Goal: Information Seeking & Learning: Learn about a topic

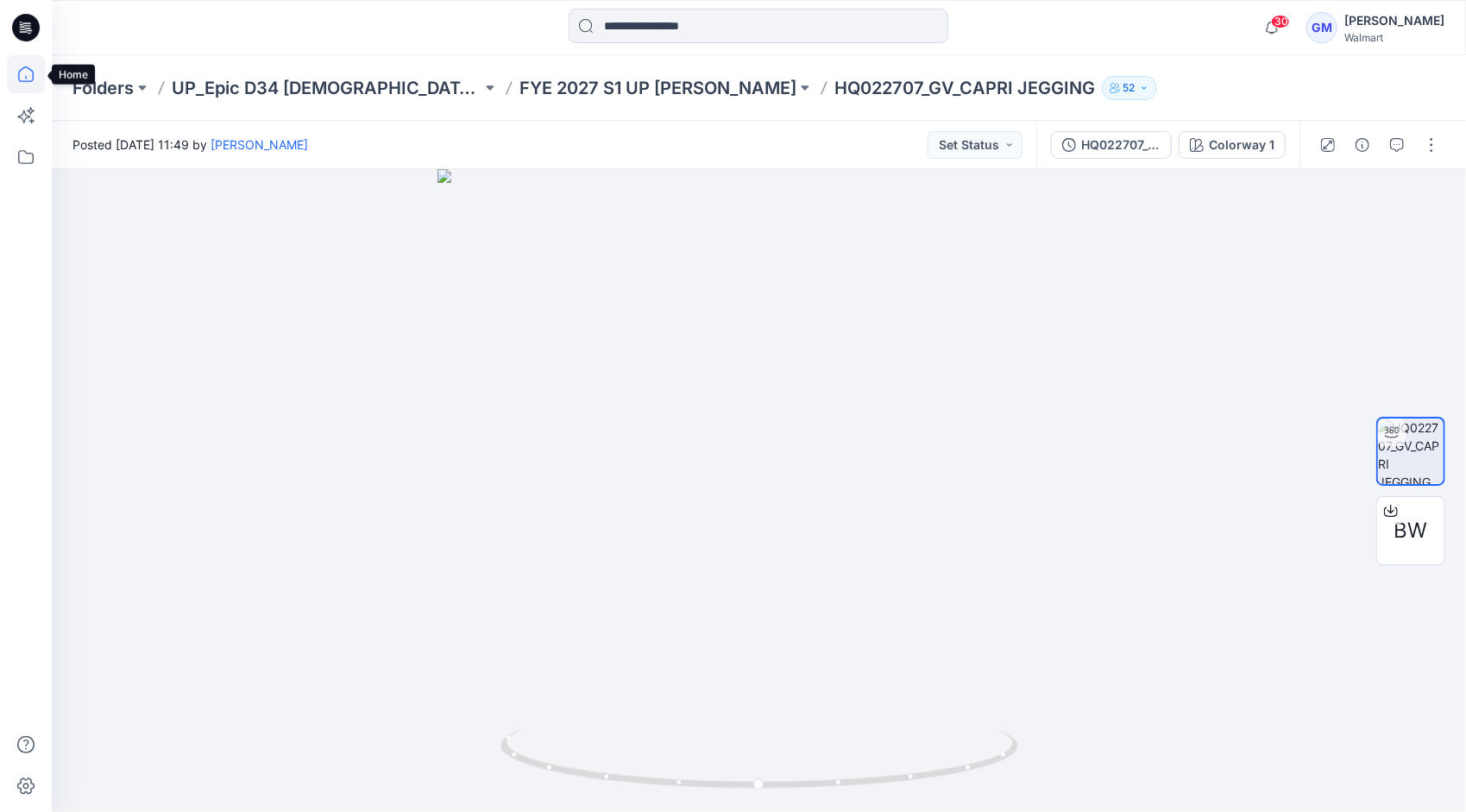
click at [13, 72] on icon at bounding box center [26, 74] width 38 height 38
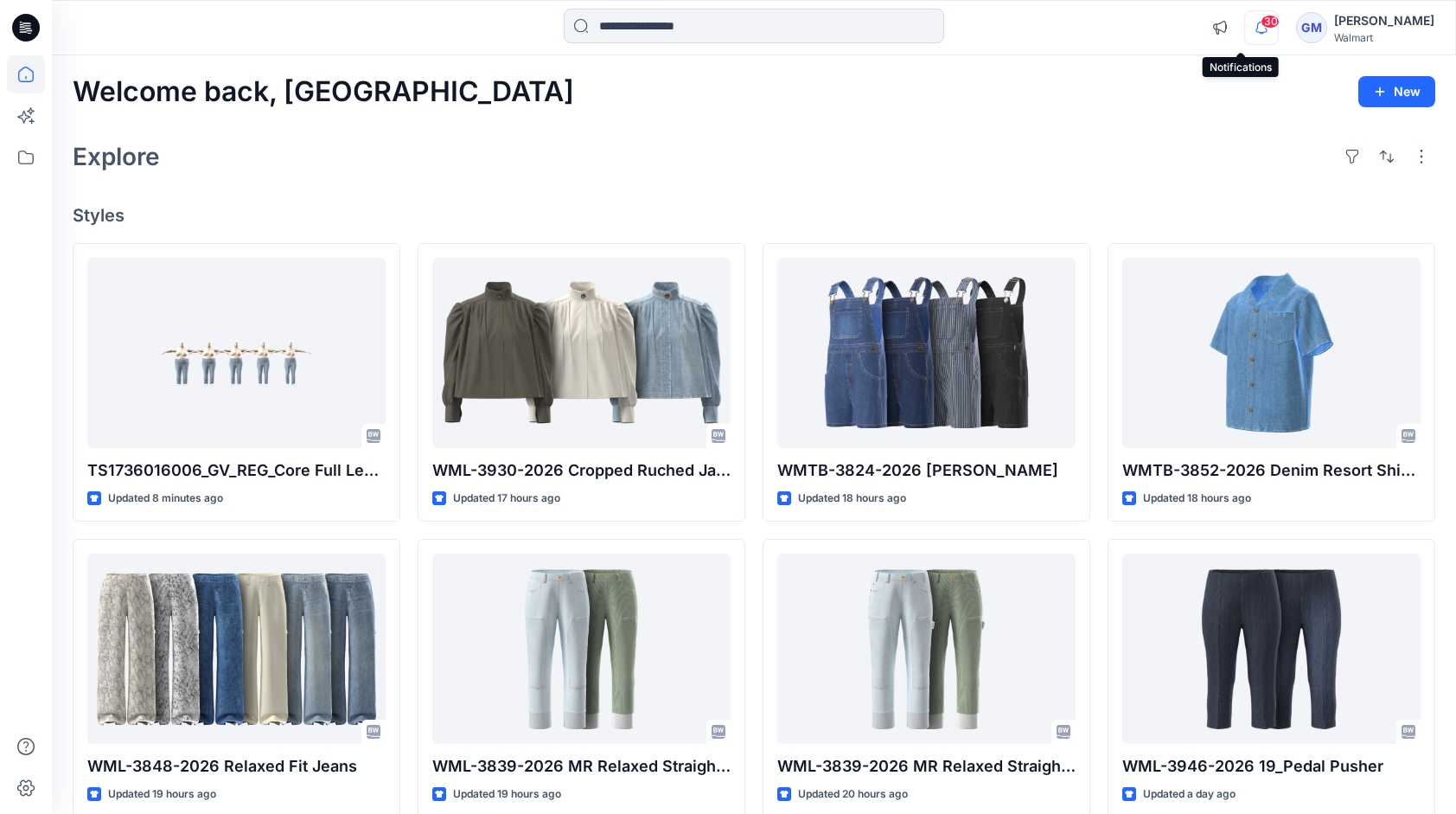
click at [1255, 32] on icon "button" at bounding box center [1261, 27] width 12 height 11
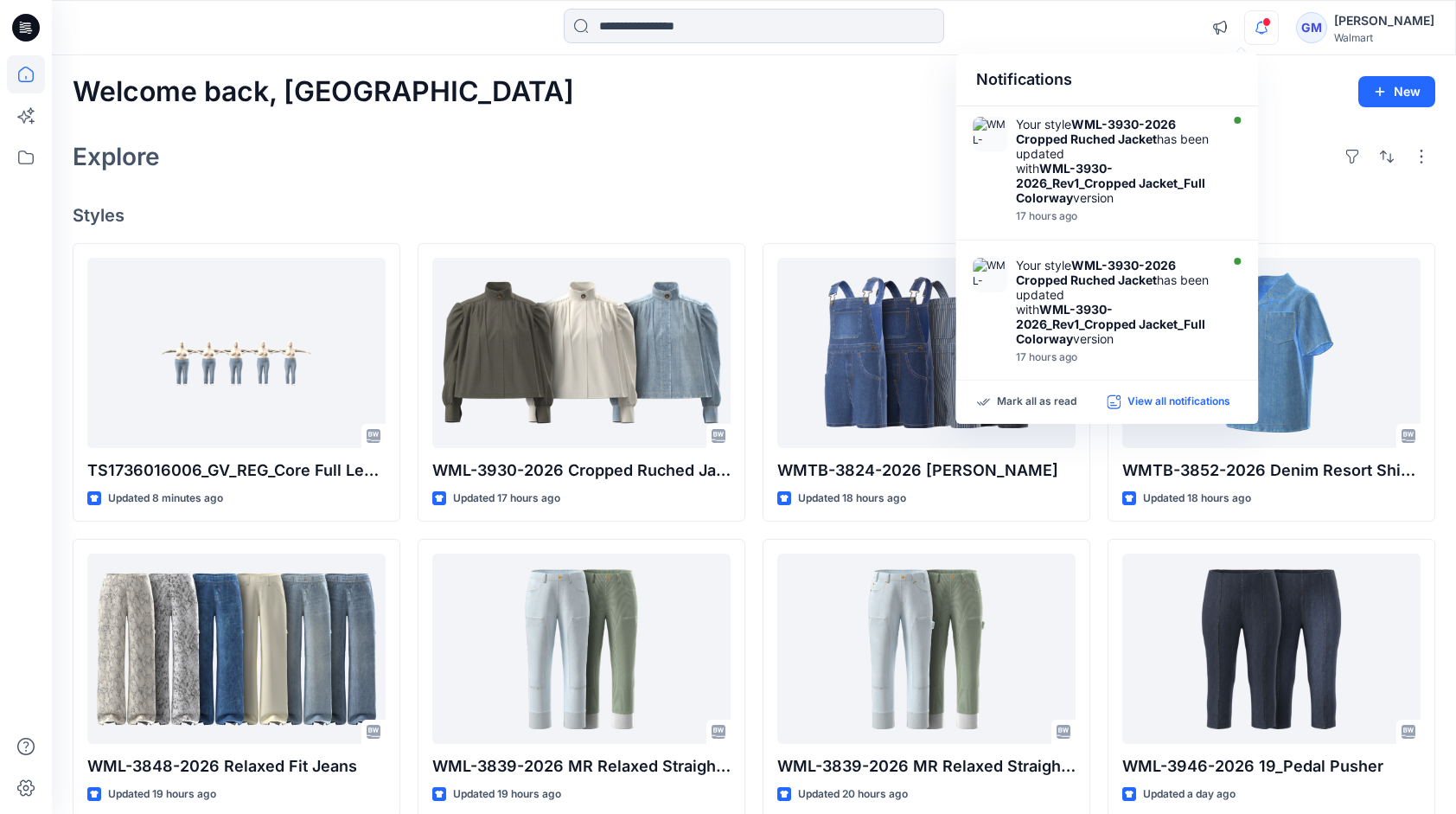
click at [1158, 397] on p "View all notifications" at bounding box center [1179, 401] width 103 height 15
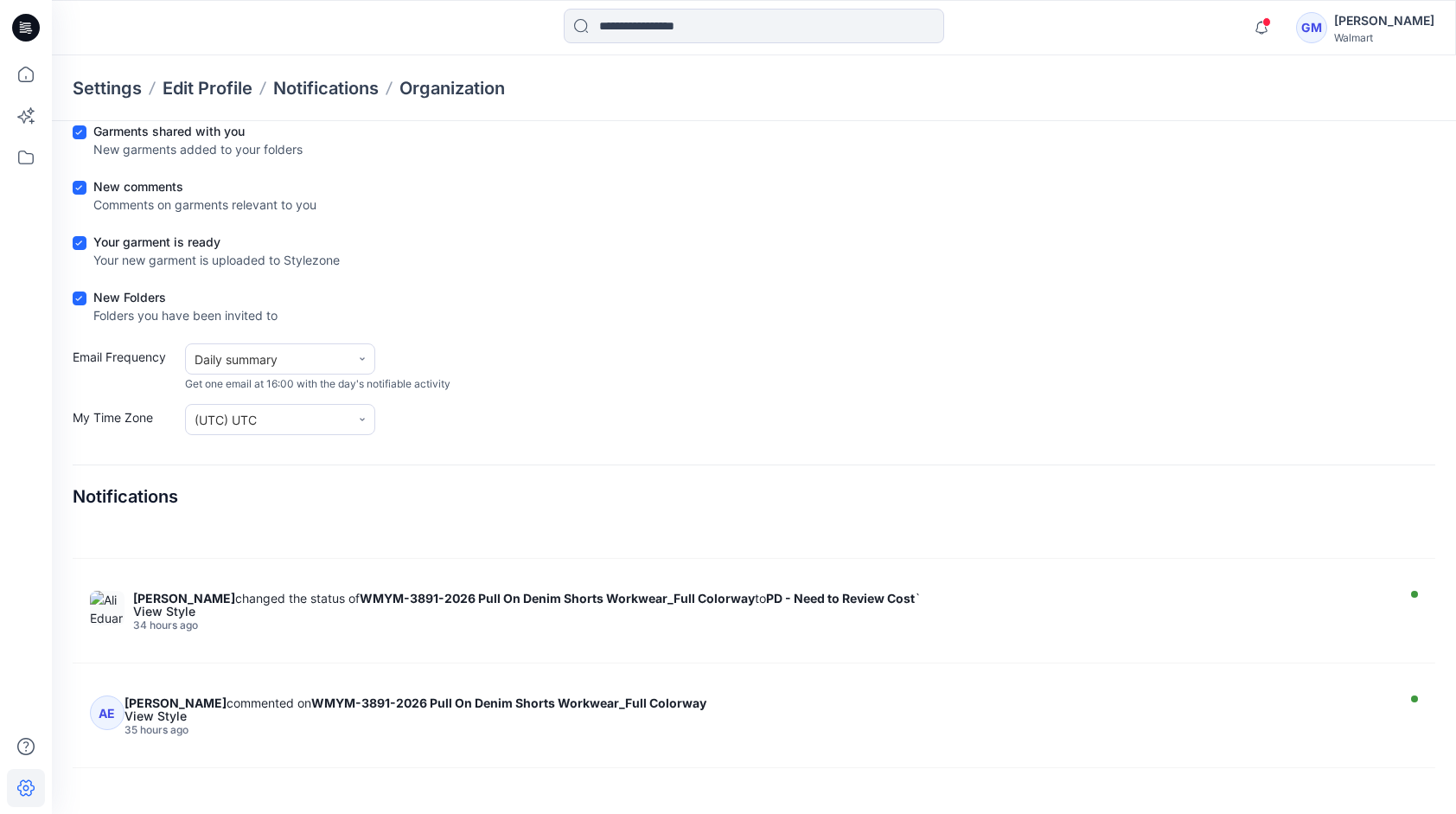
scroll to position [3806, 0]
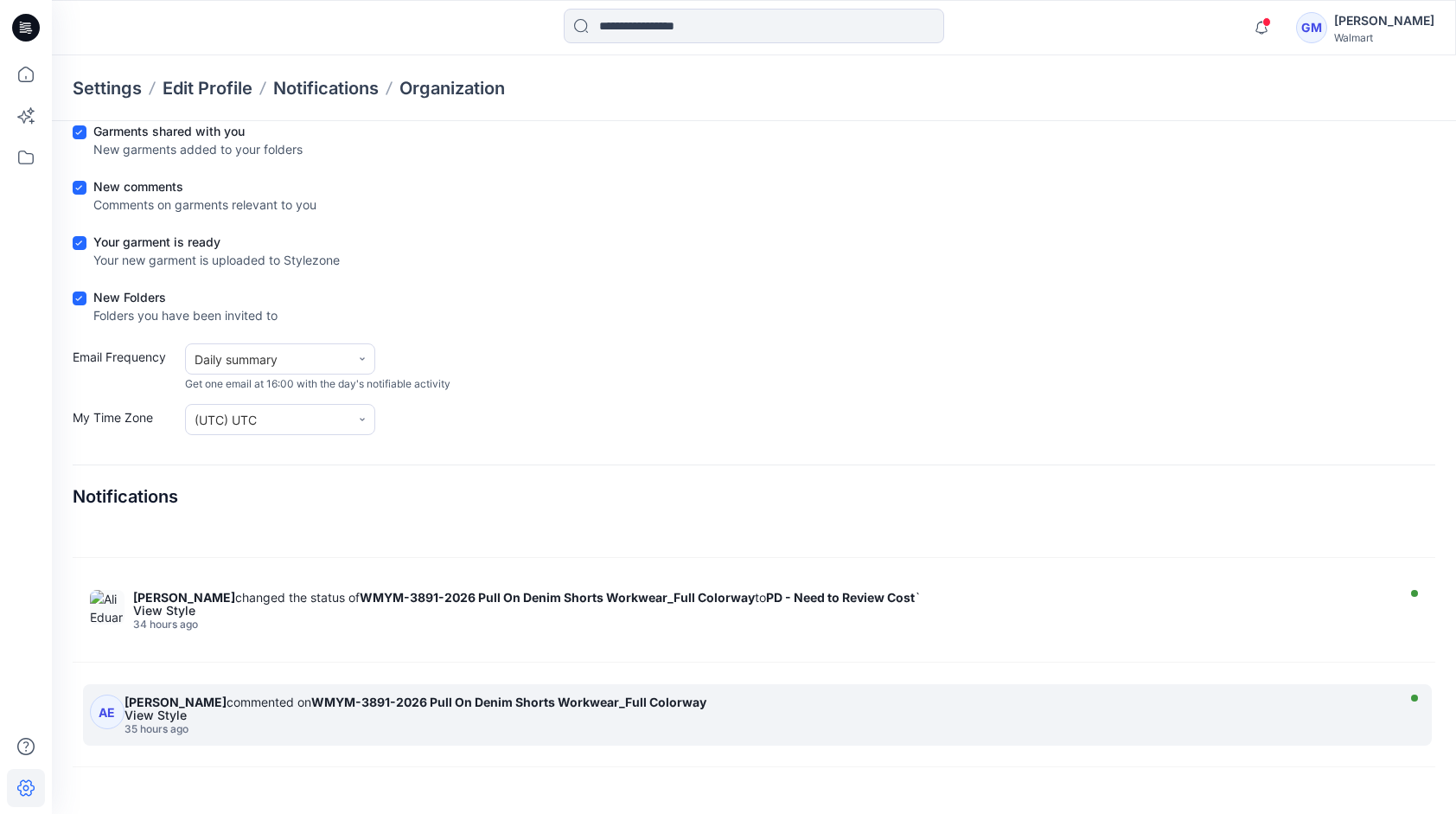
click at [335, 723] on div "35 hours ago" at bounding box center [757, 729] width 1266 height 12
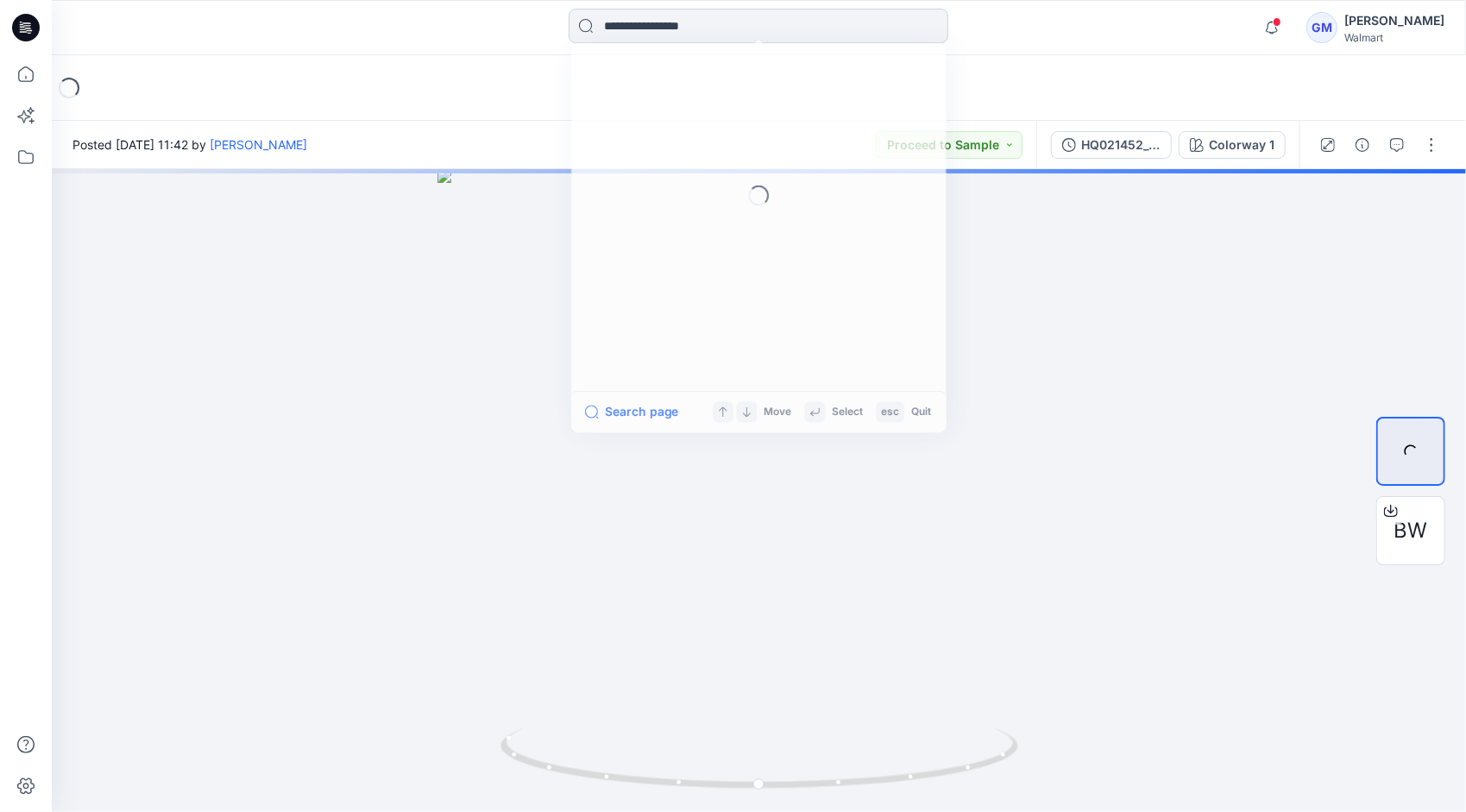
click at [661, 26] on input at bounding box center [758, 26] width 380 height 34
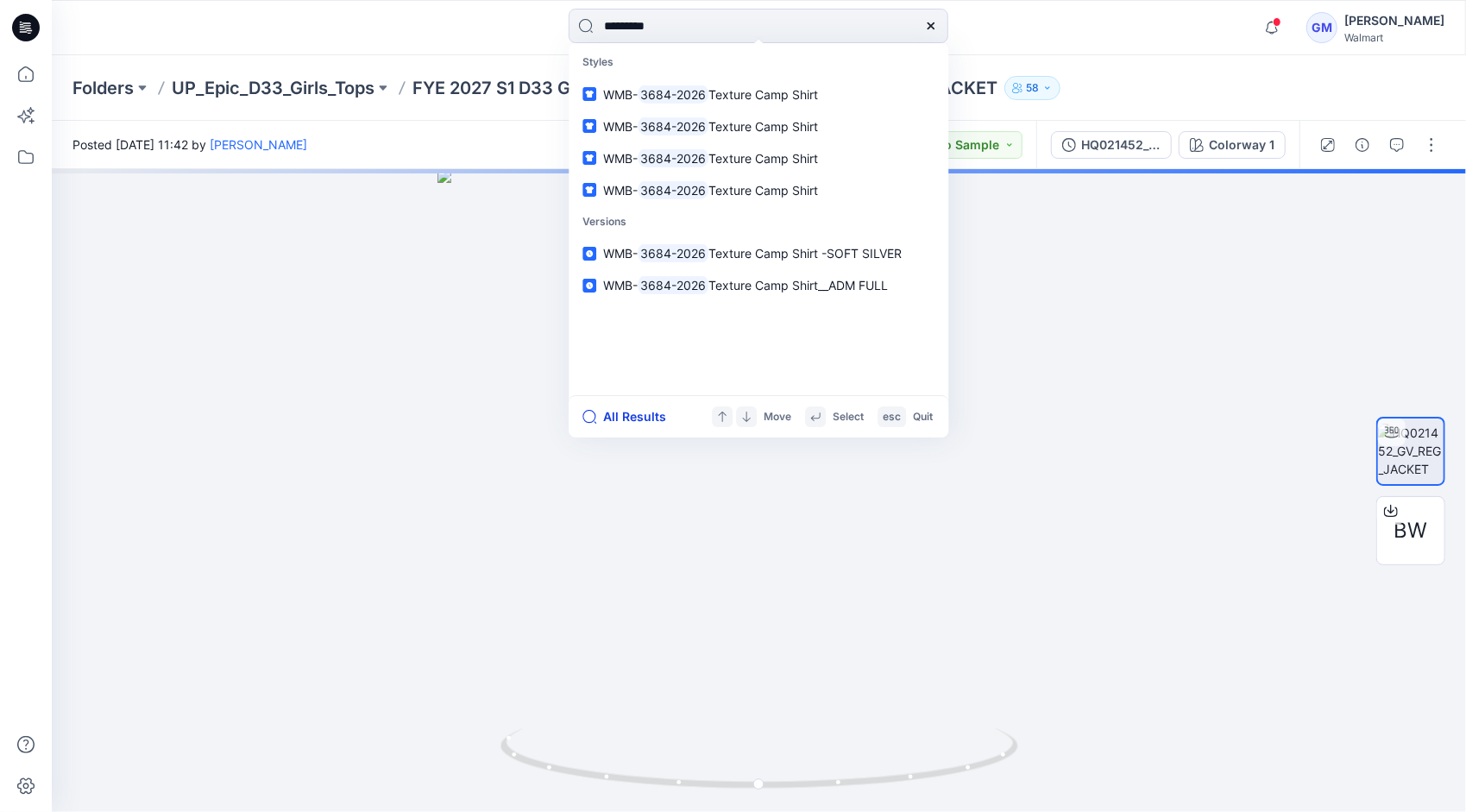
type input "*********"
click at [629, 419] on button "All Results" at bounding box center [630, 416] width 95 height 21
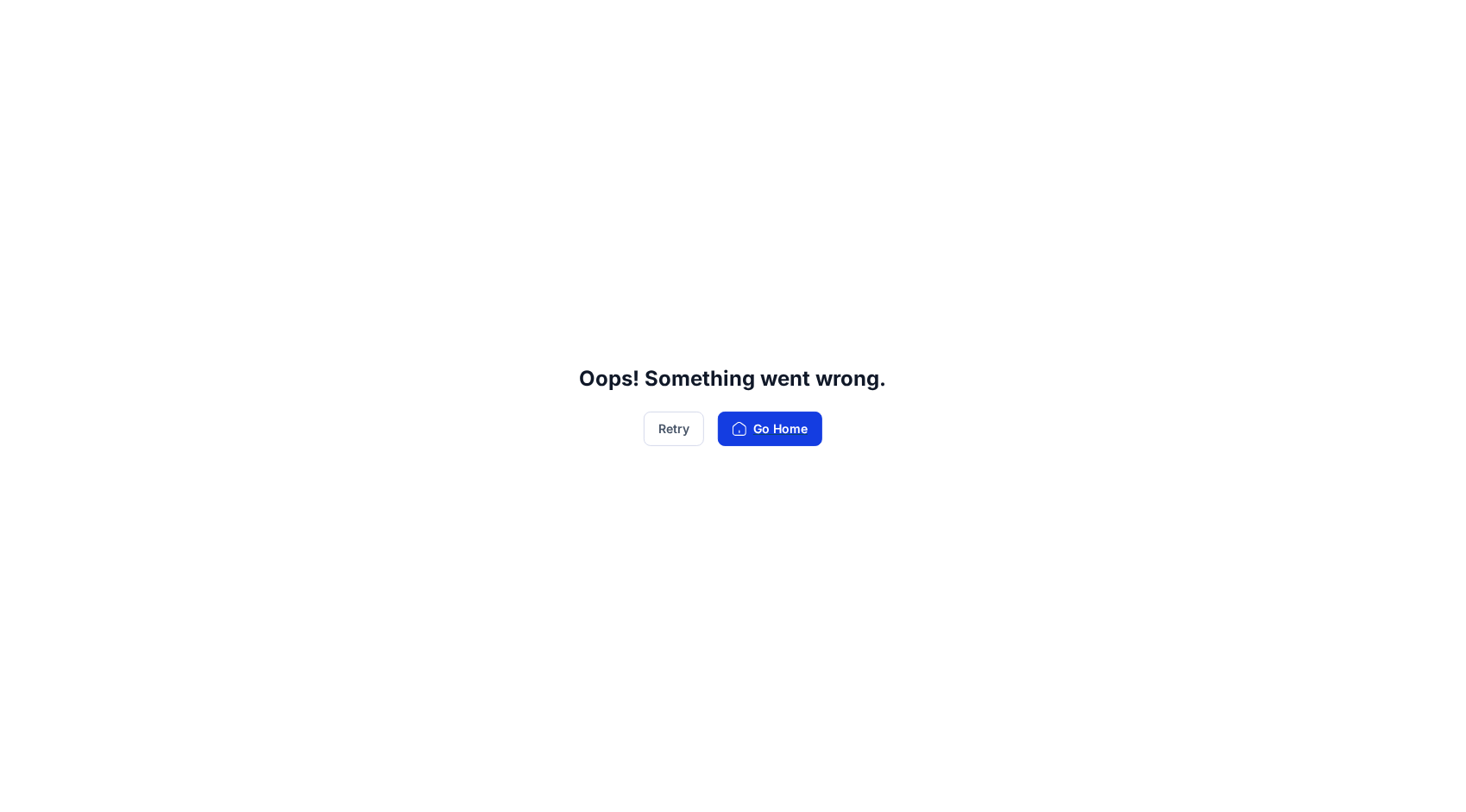
click at [772, 426] on button "Go Home" at bounding box center [770, 429] width 104 height 34
click at [677, 431] on button "Retry" at bounding box center [673, 429] width 60 height 34
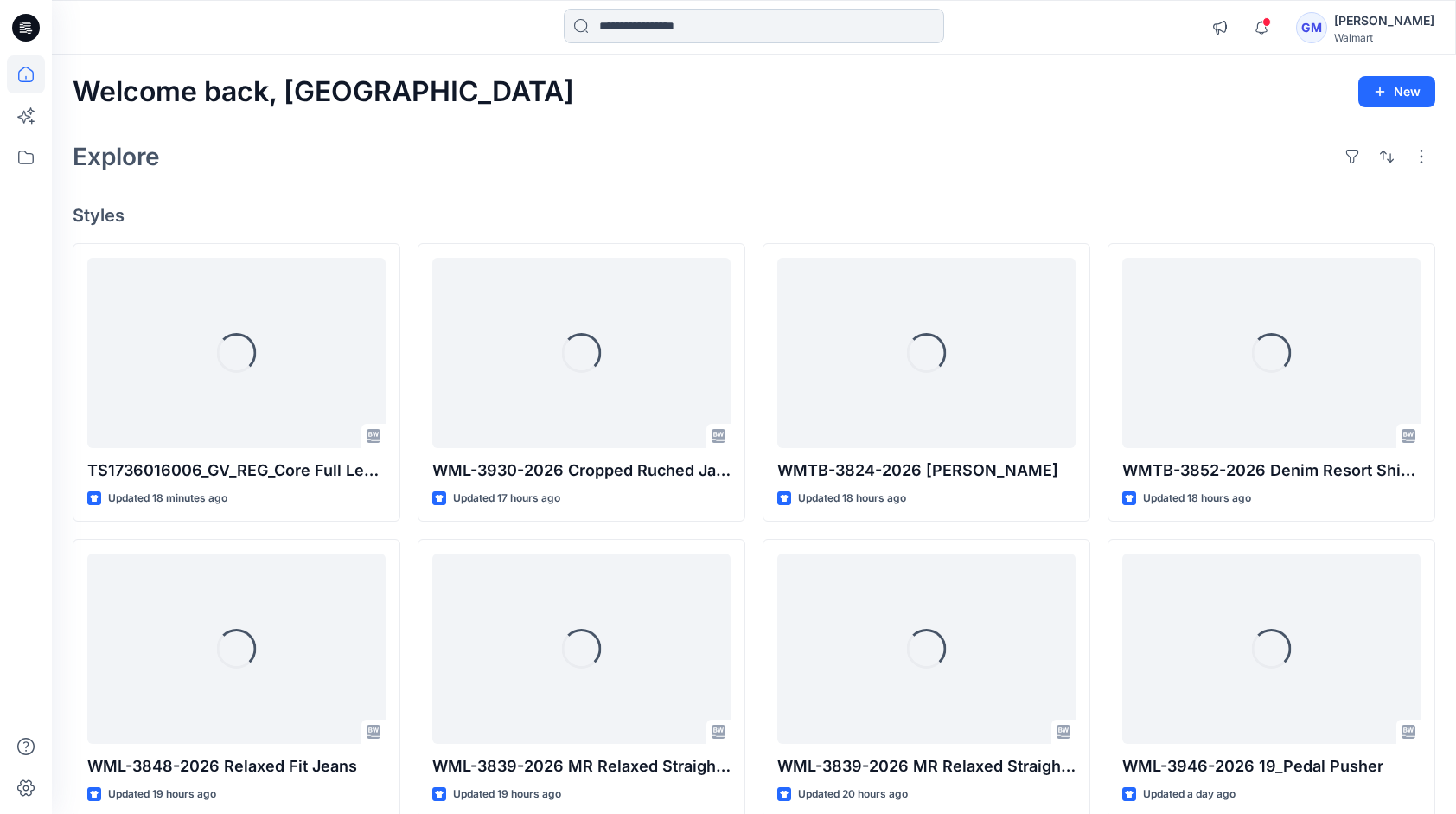
click at [697, 29] on input at bounding box center [754, 26] width 380 height 34
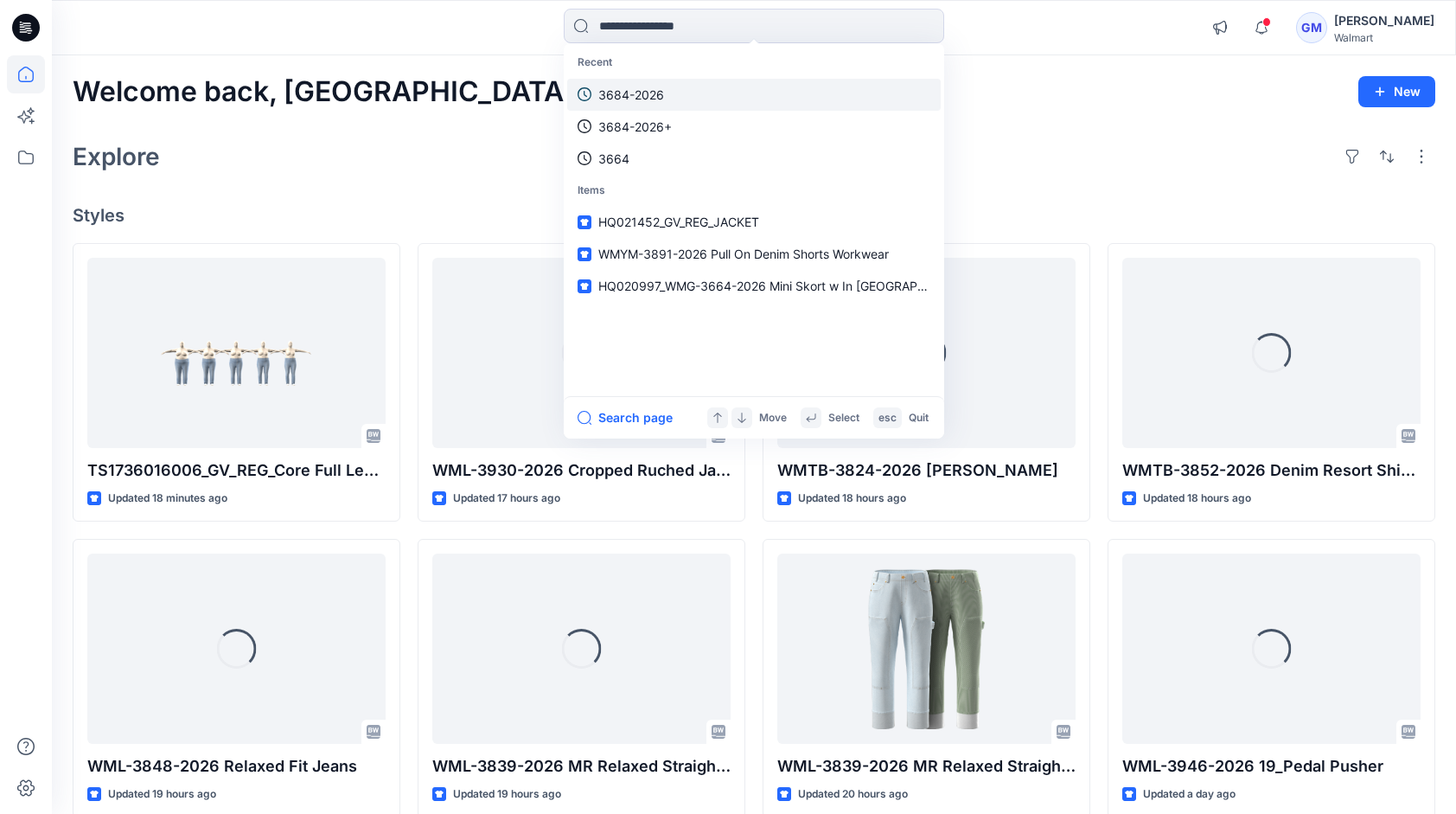
click at [681, 92] on link "3684-2026" at bounding box center [754, 94] width 373 height 32
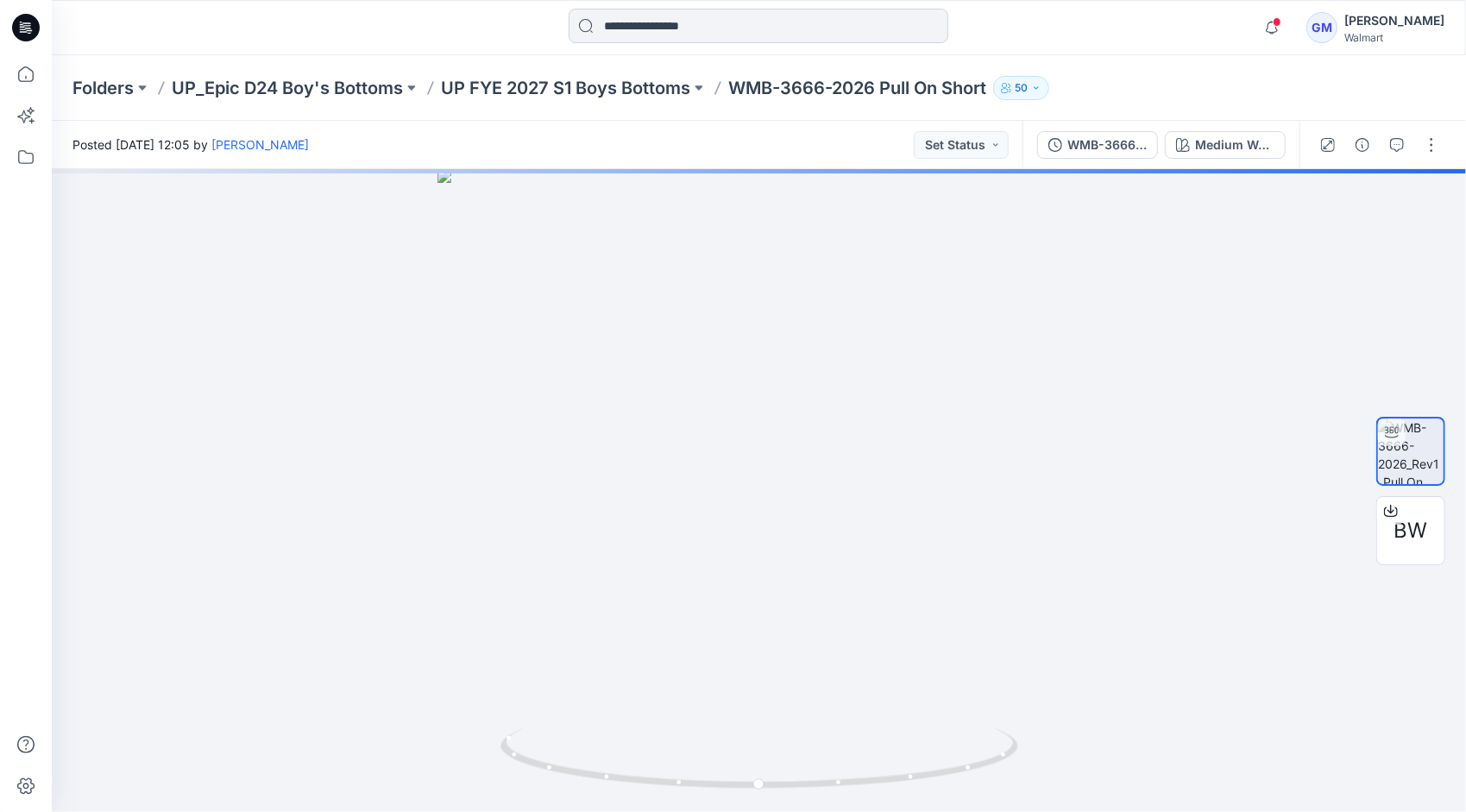
click at [676, 19] on input at bounding box center [758, 26] width 380 height 34
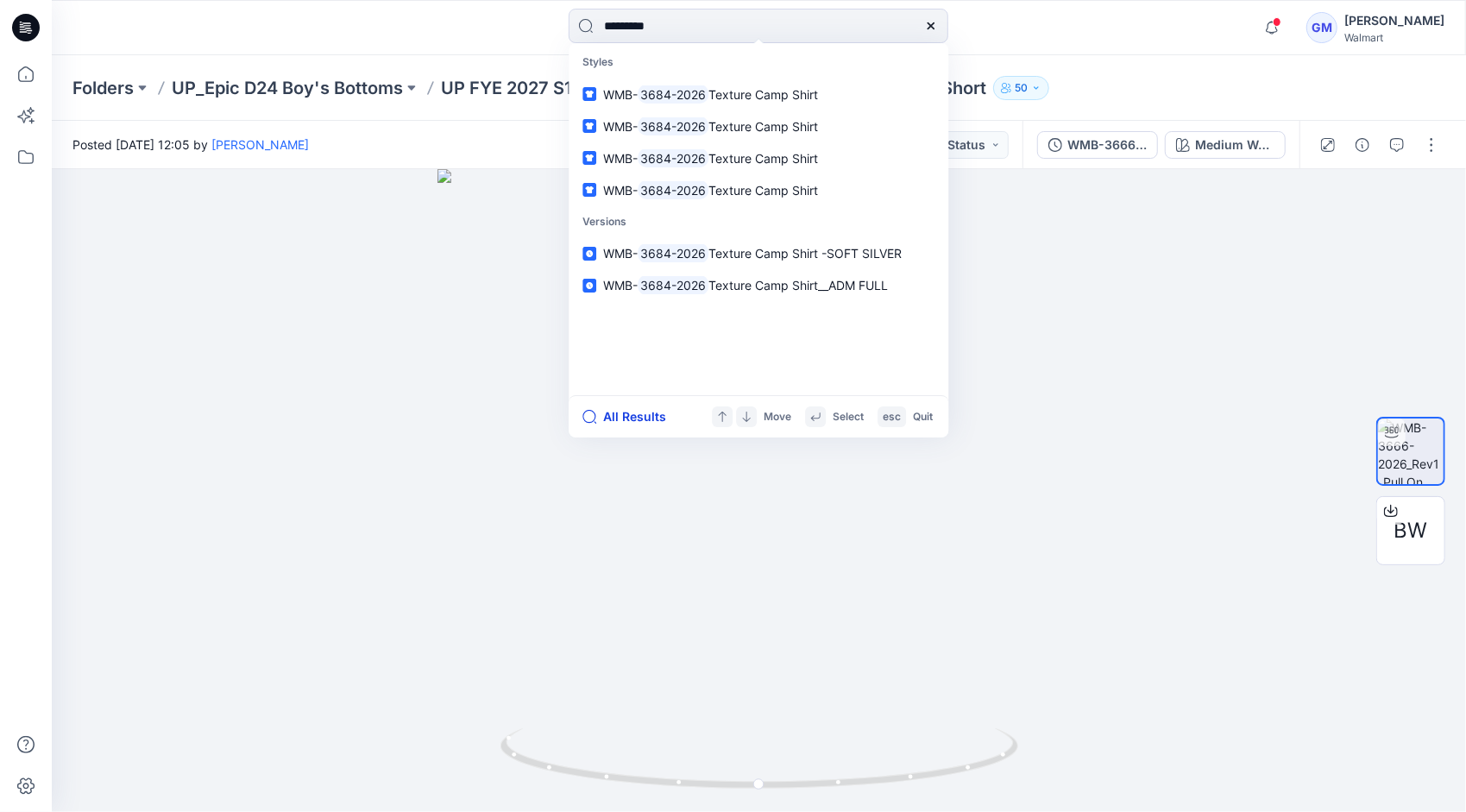
type input "*********"
click at [631, 417] on button "All Results" at bounding box center [630, 416] width 95 height 21
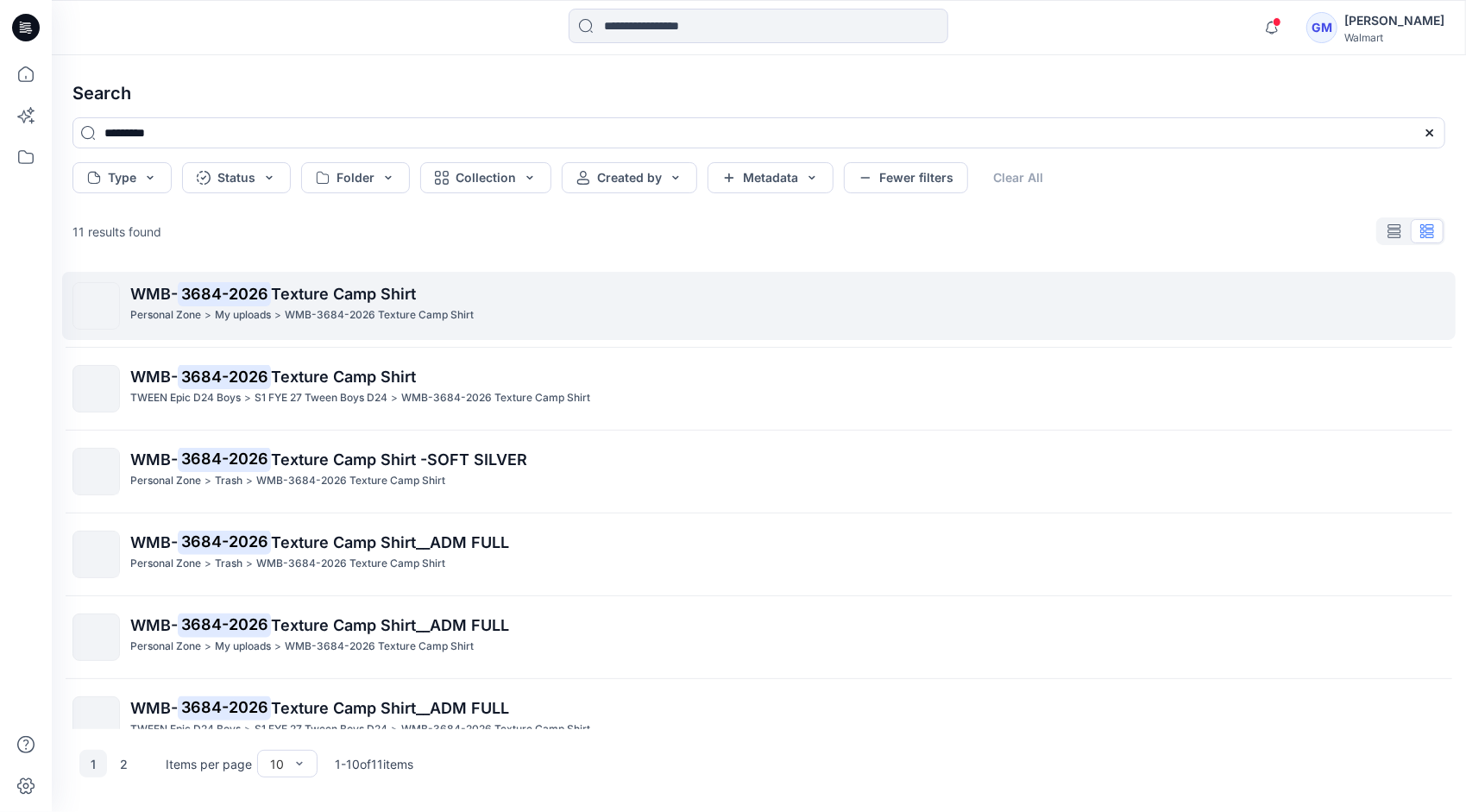
scroll to position [172, 0]
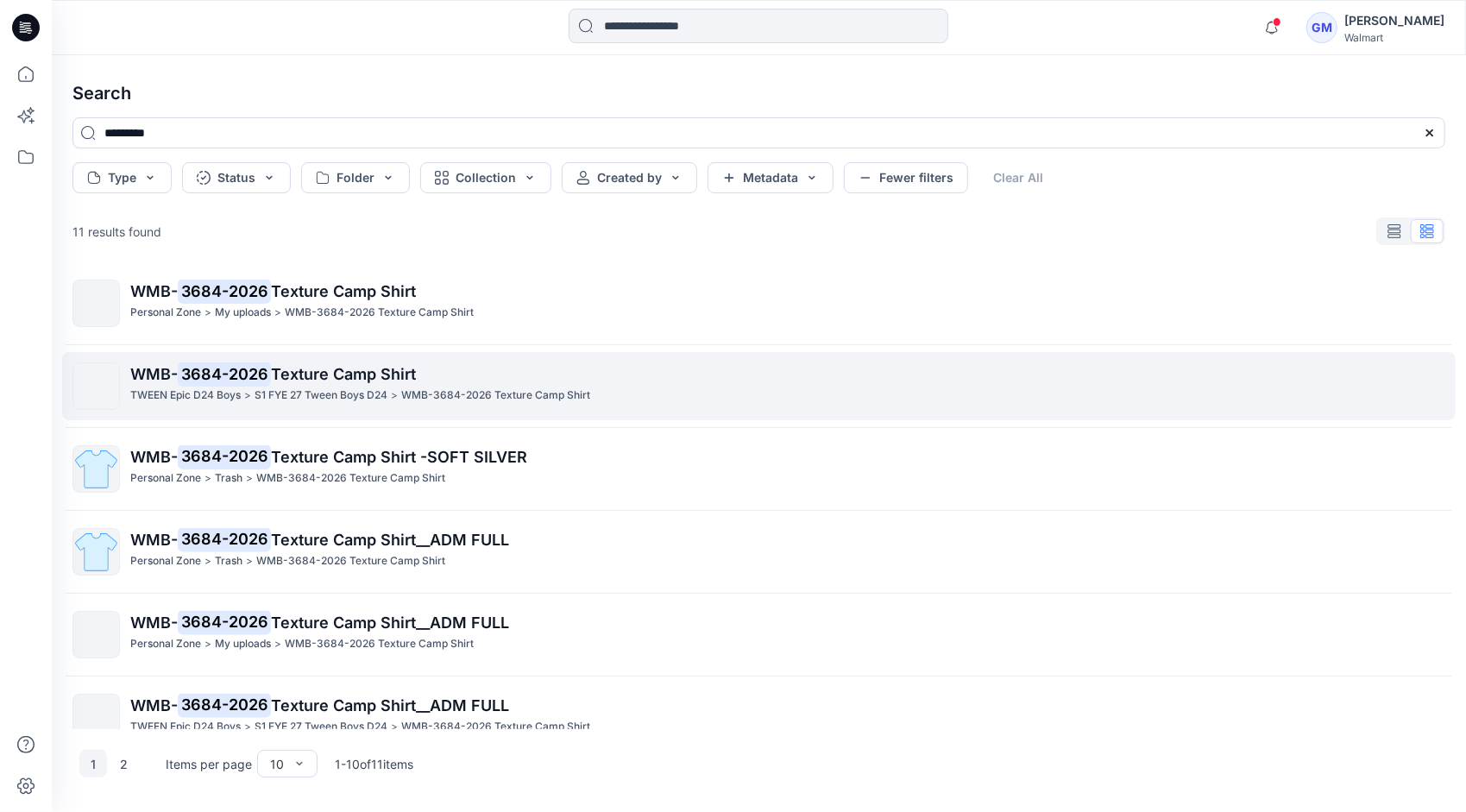
click at [347, 388] on p "S1 FYE 27 Tween Boys D24" at bounding box center [321, 396] width 133 height 18
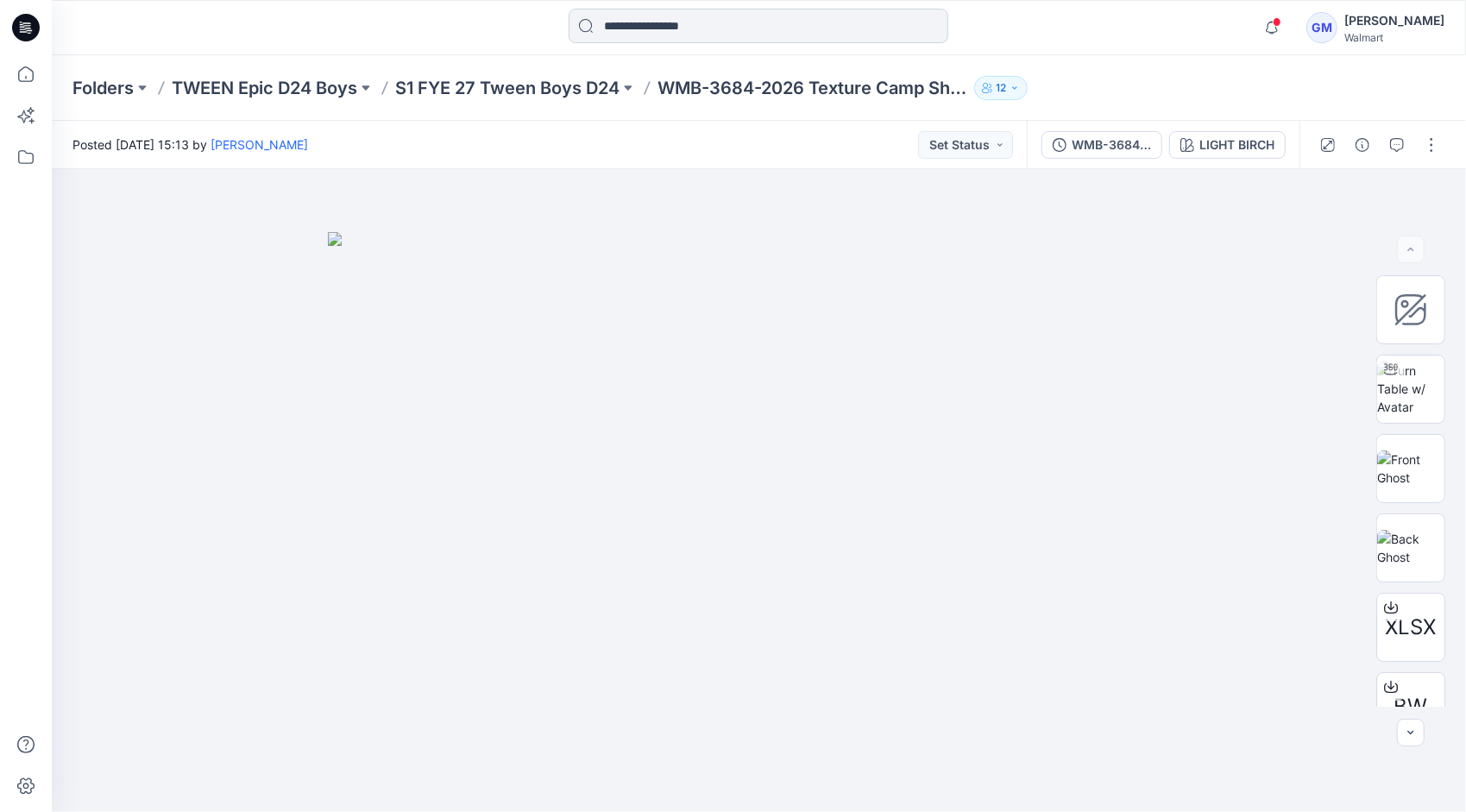
click at [671, 30] on input at bounding box center [758, 26] width 380 height 34
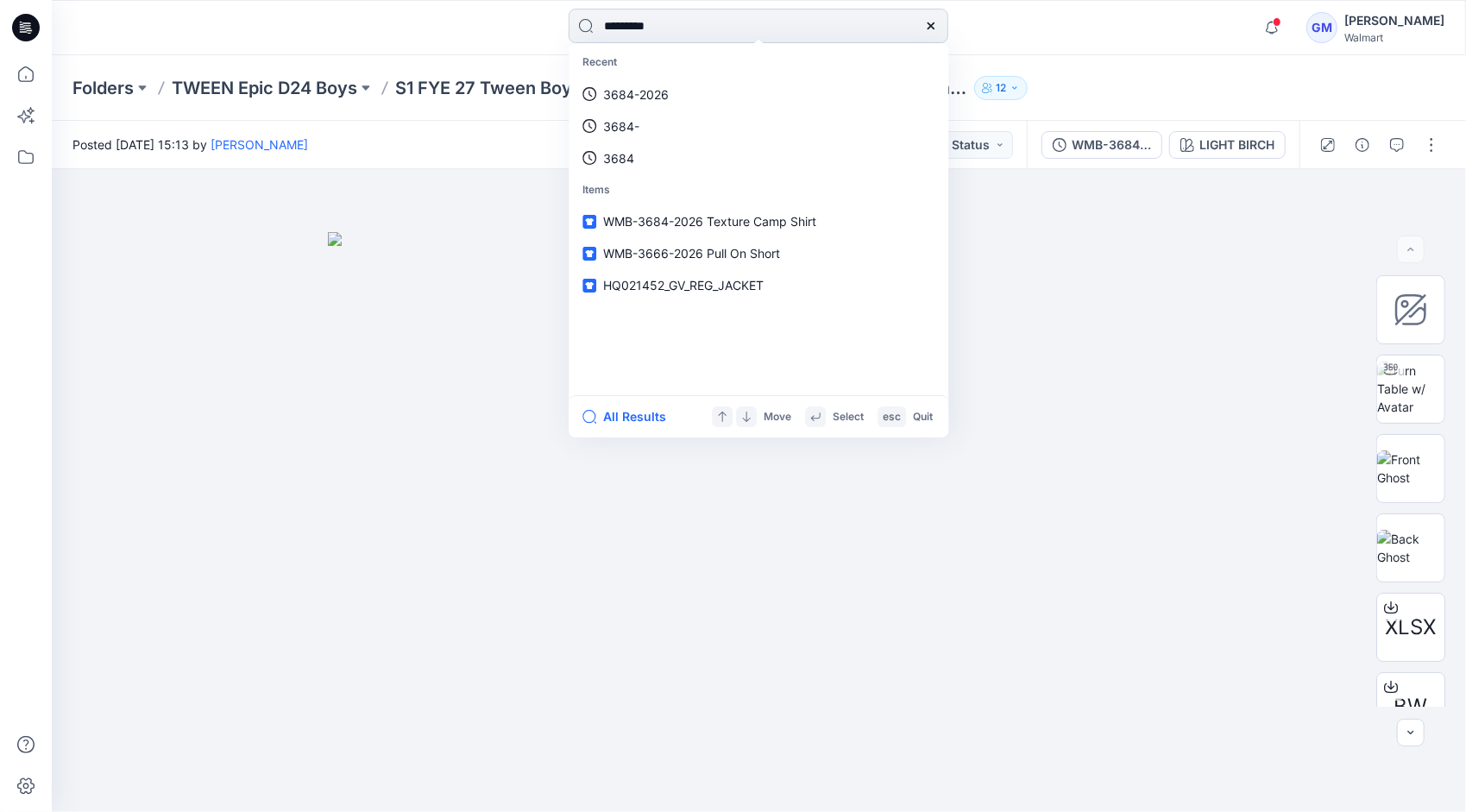
type input "*********"
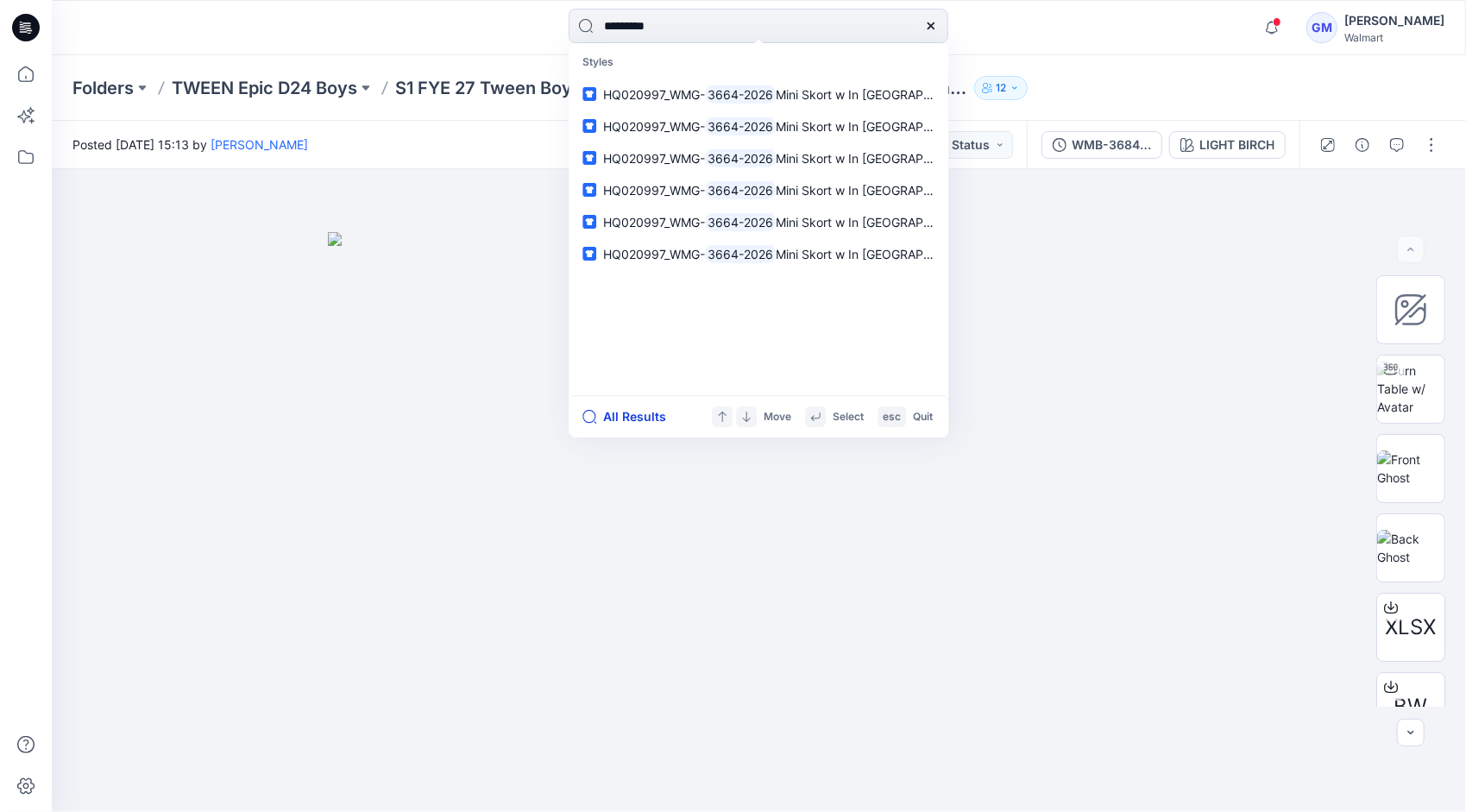
click at [647, 413] on button "All Results" at bounding box center [630, 416] width 95 height 21
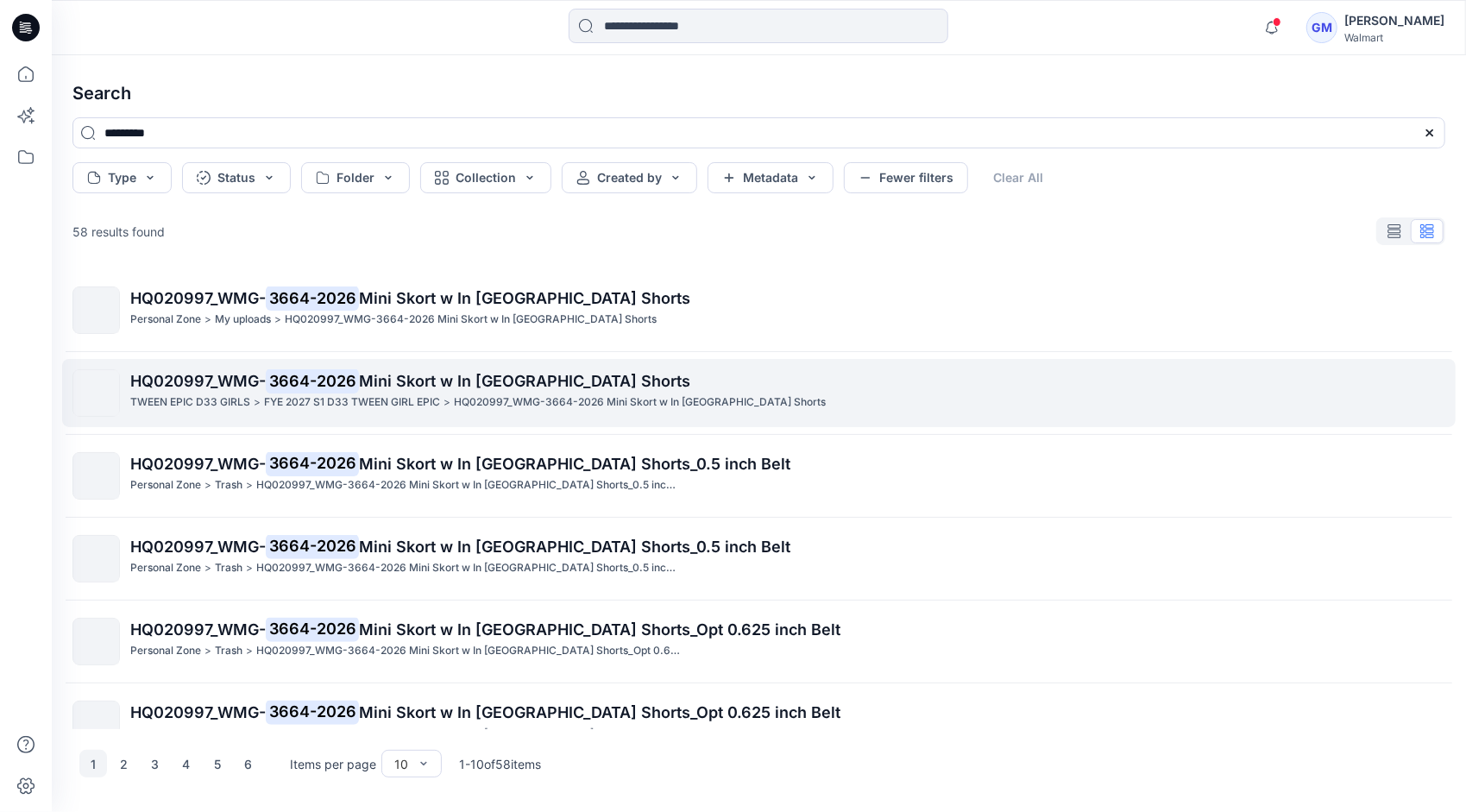
click at [359, 394] on p "FYE 2027 S1 D33 TWEEN GIRL EPIC" at bounding box center [352, 402] width 176 height 18
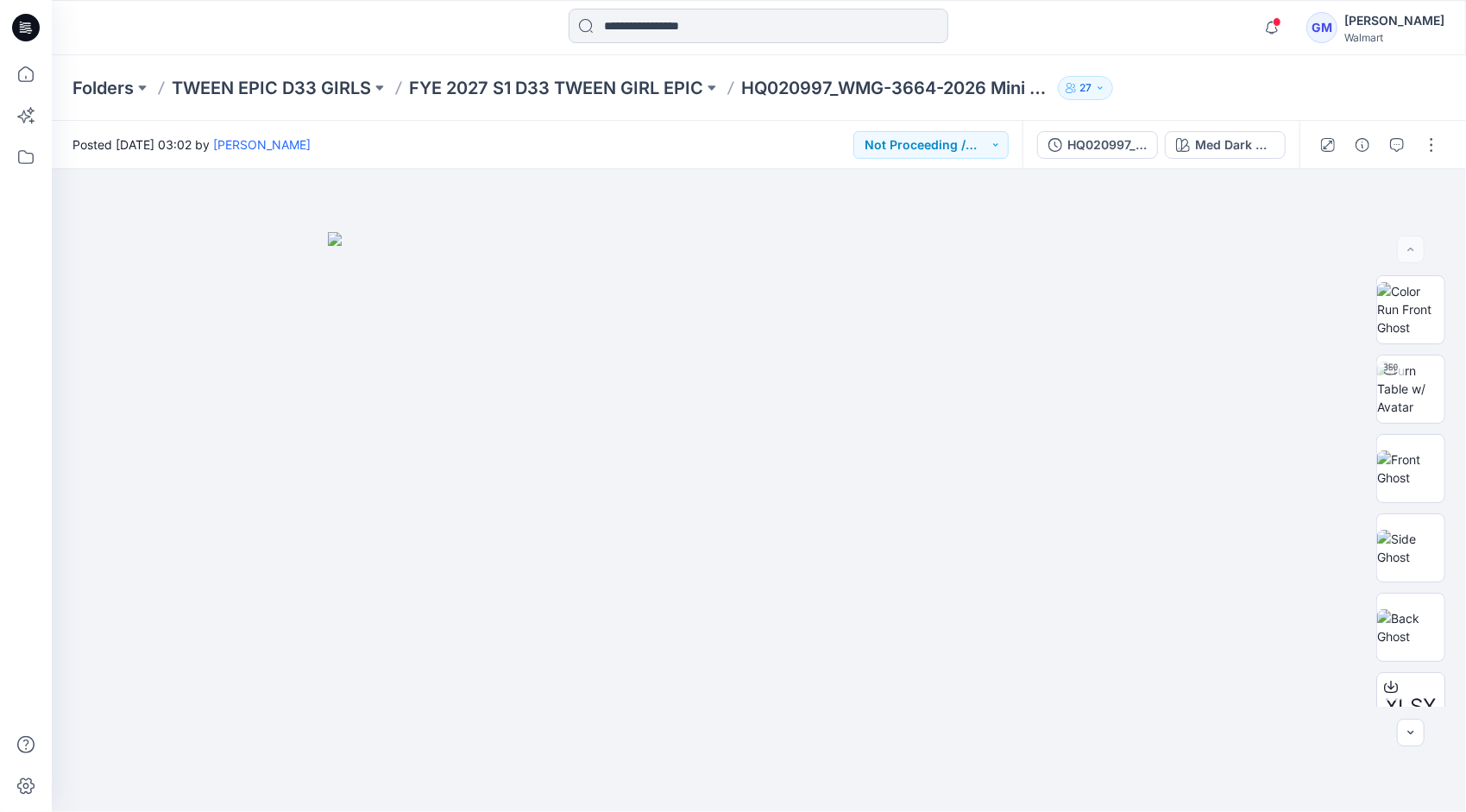
click at [697, 28] on input at bounding box center [758, 26] width 380 height 34
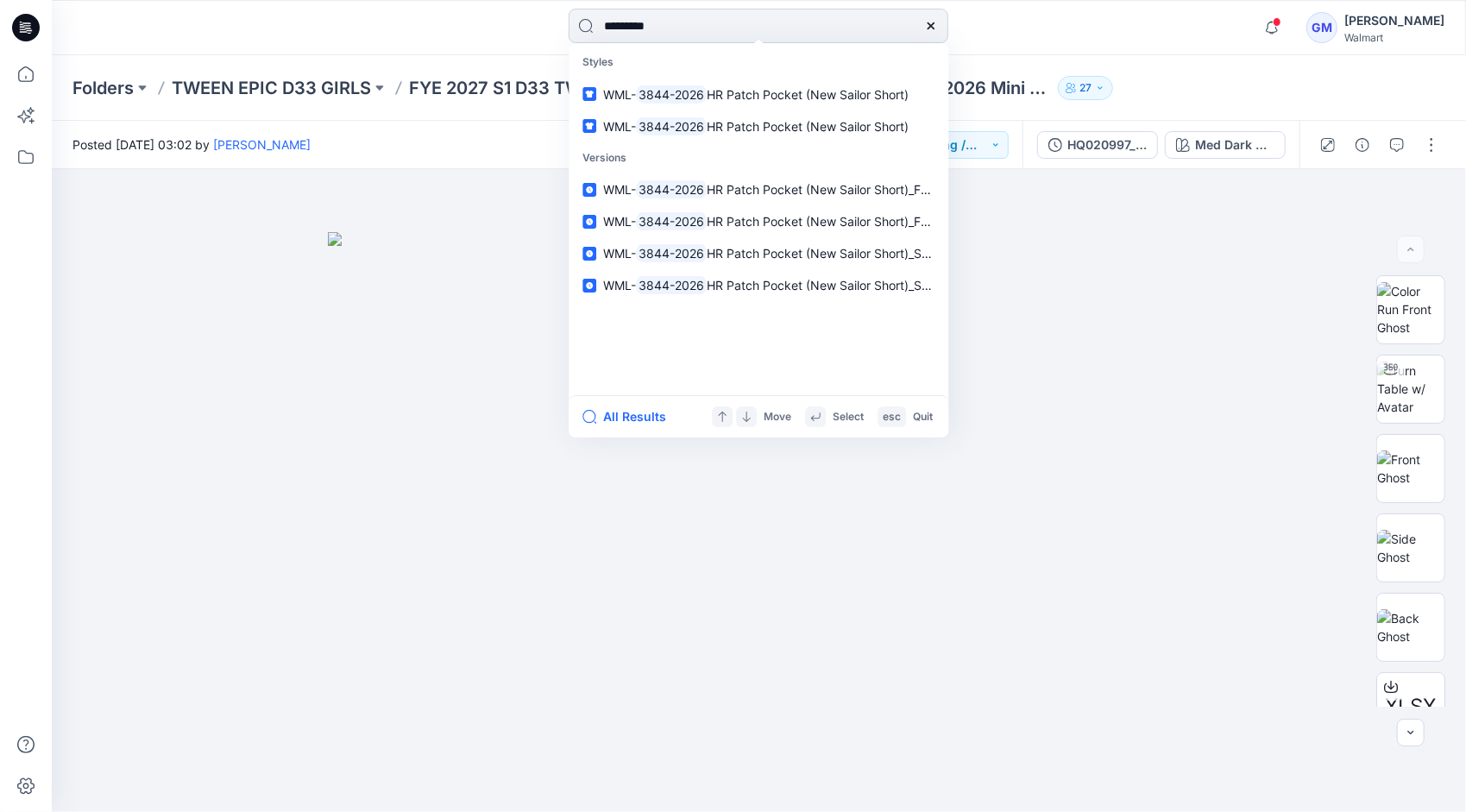
type input "*********"
click at [632, 418] on button "All Results" at bounding box center [630, 416] width 95 height 21
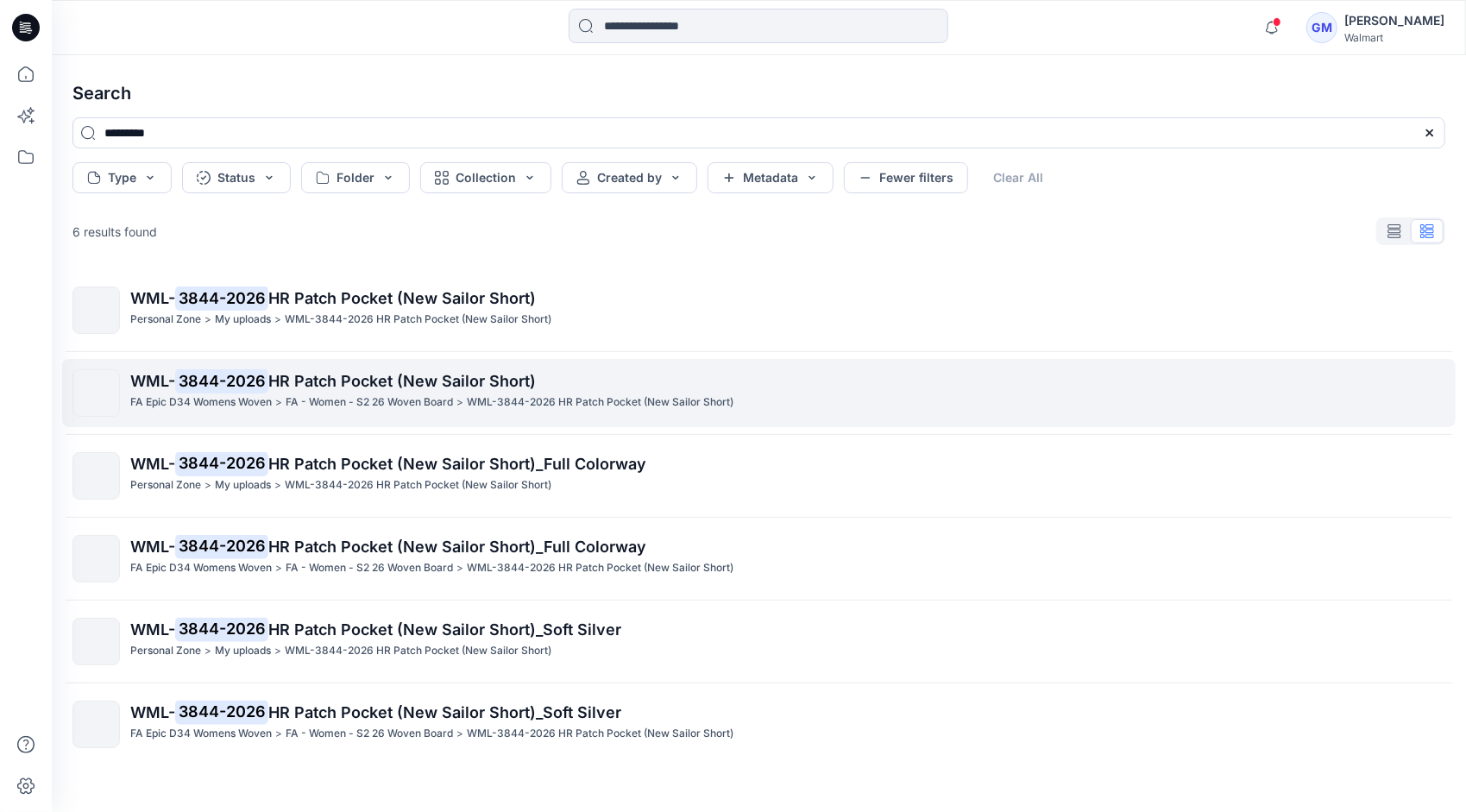
click at [309, 379] on span "HR Patch Pocket (New Sailor Short)" at bounding box center [402, 380] width 267 height 18
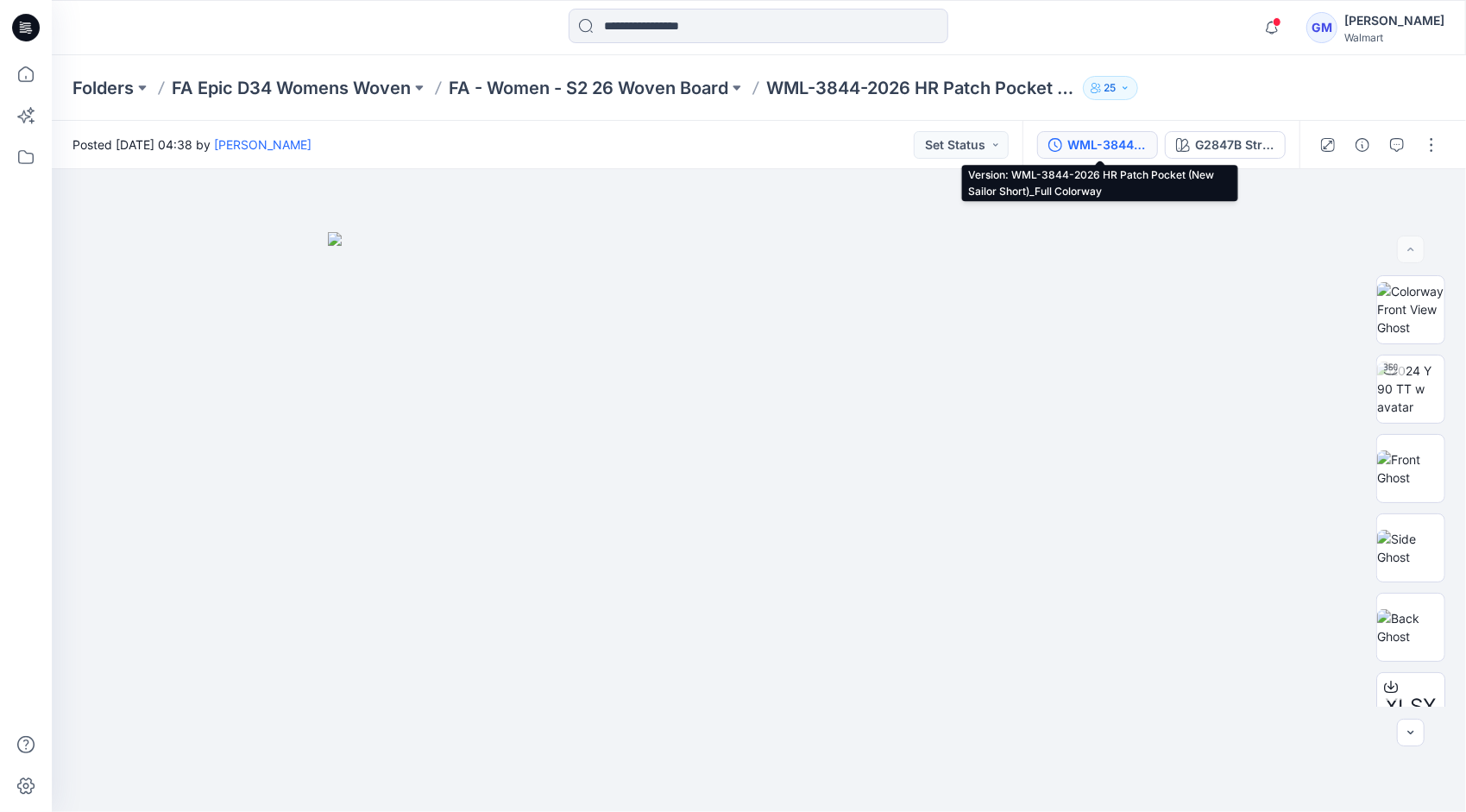
click at [1129, 145] on div "WML-3844-2026 HR Patch Pocket (New Sailor Short)_Full Colorway" at bounding box center [1106, 144] width 79 height 19
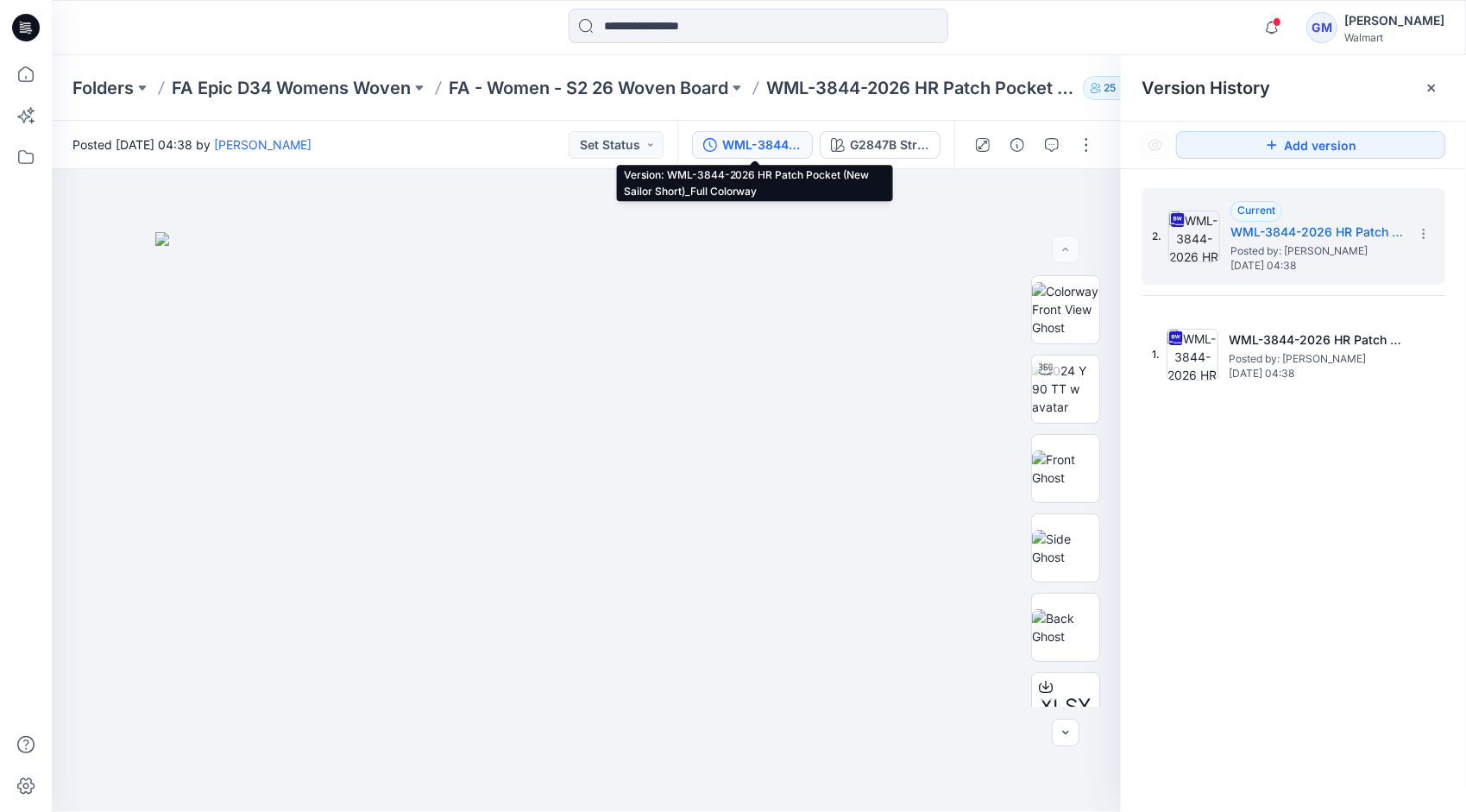
click at [751, 136] on div "WML-3844-2026 HR Patch Pocket (New Sailor Short)_Full Colorway" at bounding box center [762, 144] width 79 height 19
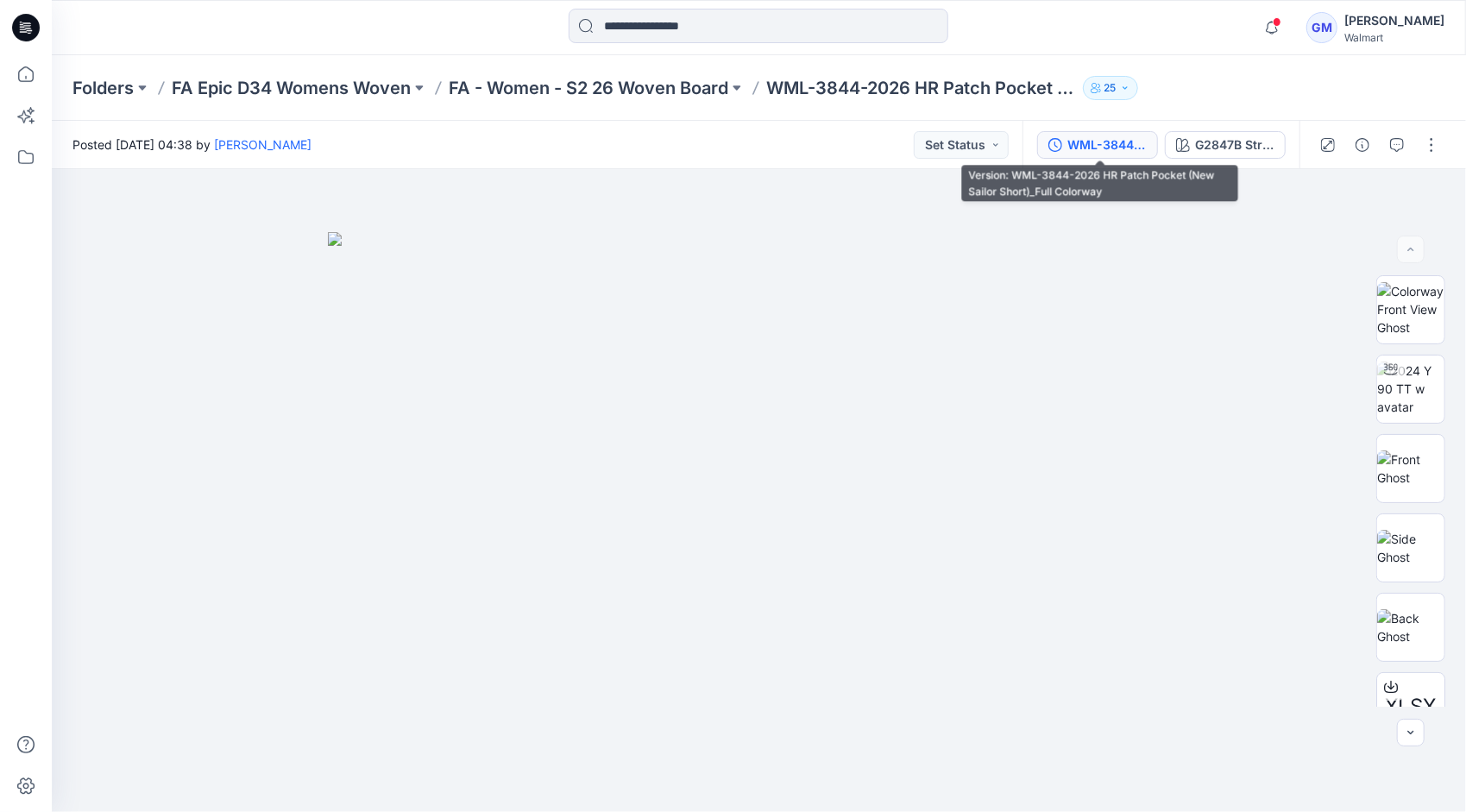
click at [1121, 140] on div "WML-3844-2026 HR Patch Pocket (New Sailor Short)_Full Colorway" at bounding box center [1106, 144] width 79 height 19
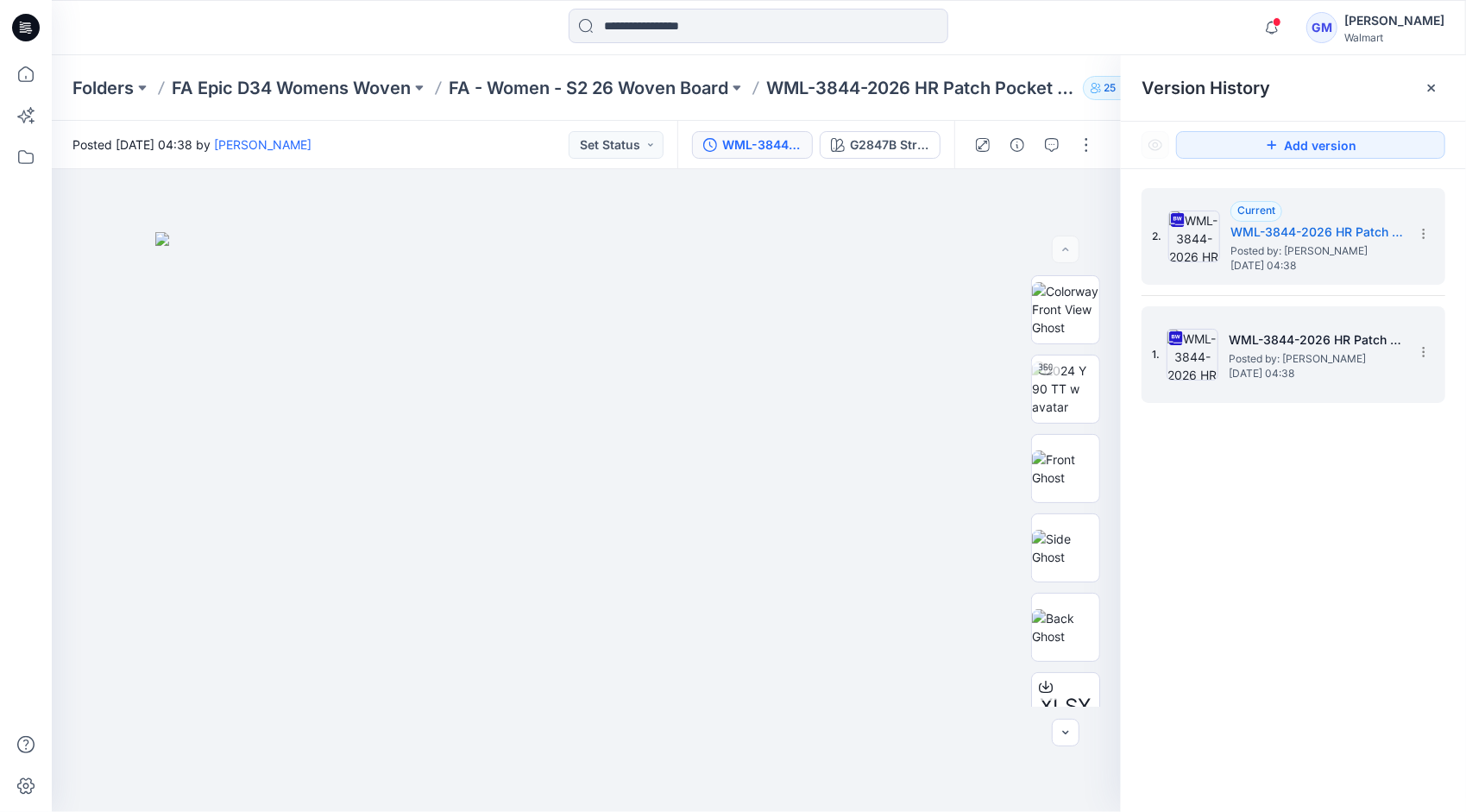
click at [1289, 342] on h5 "WML-3844-2026 HR Patch Pocket (New Sailor Short)_Soft Silver" at bounding box center [1314, 339] width 172 height 21
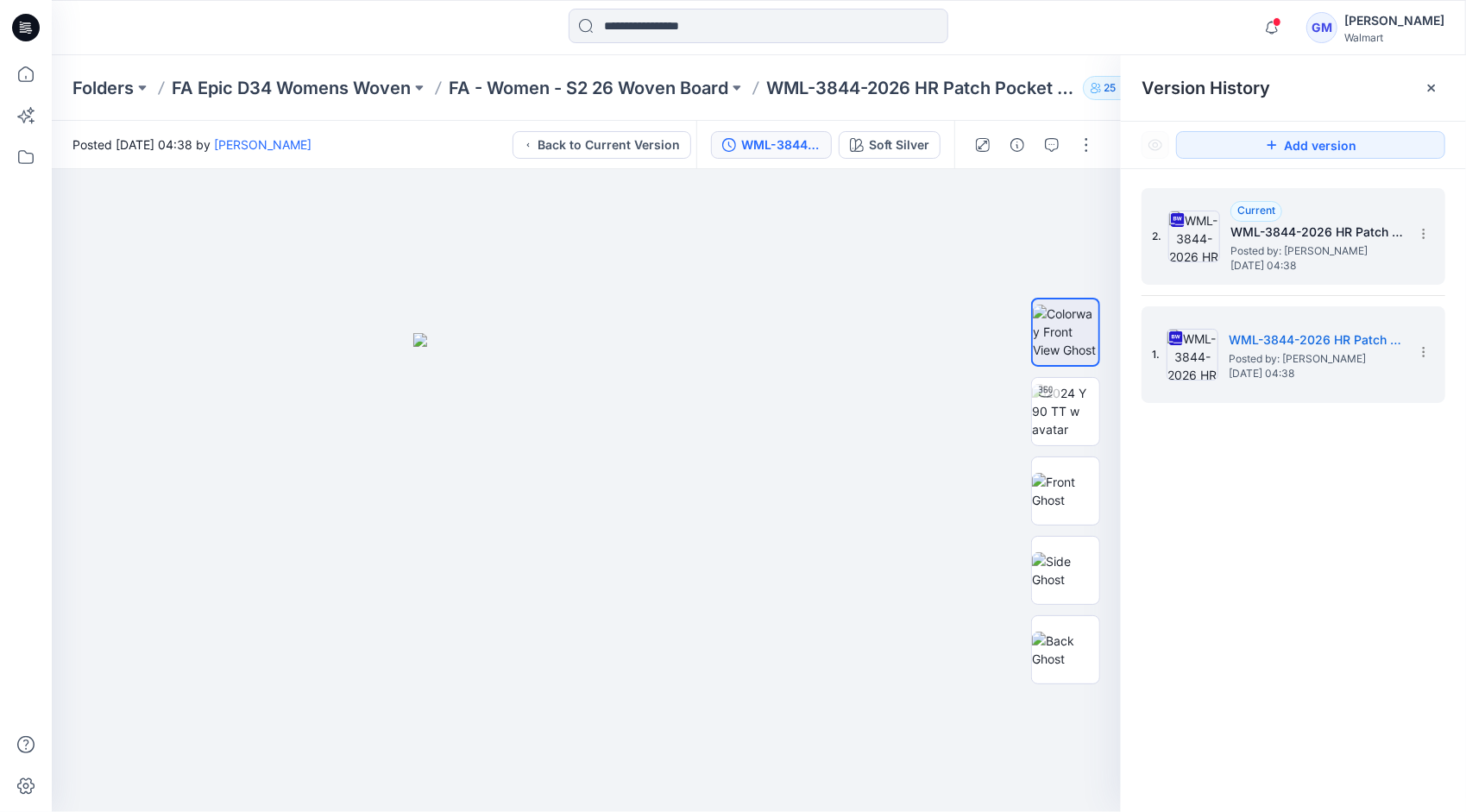
click at [1286, 252] on span "Posted by: [PERSON_NAME]" at bounding box center [1316, 250] width 172 height 17
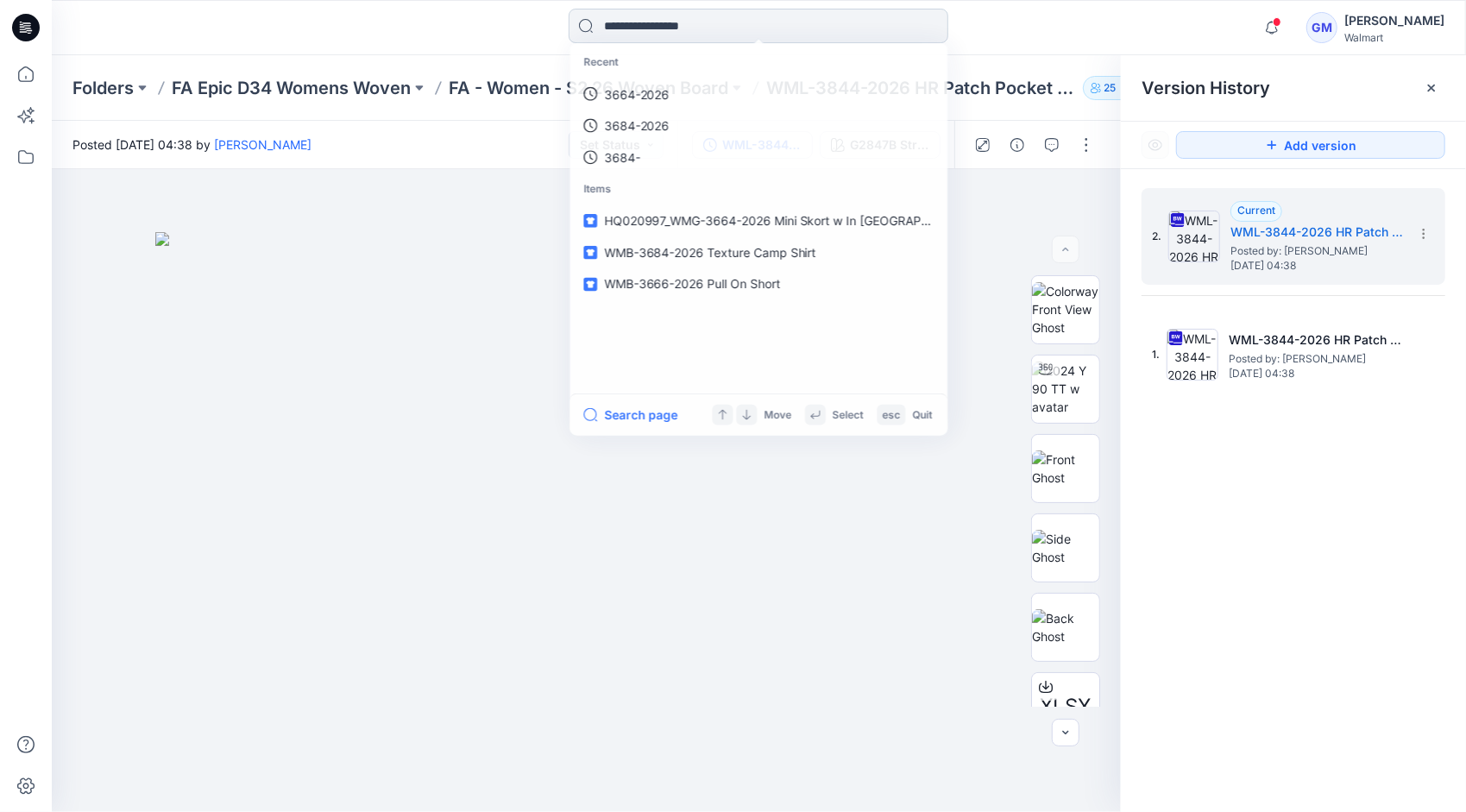
click at [694, 22] on input at bounding box center [758, 26] width 380 height 34
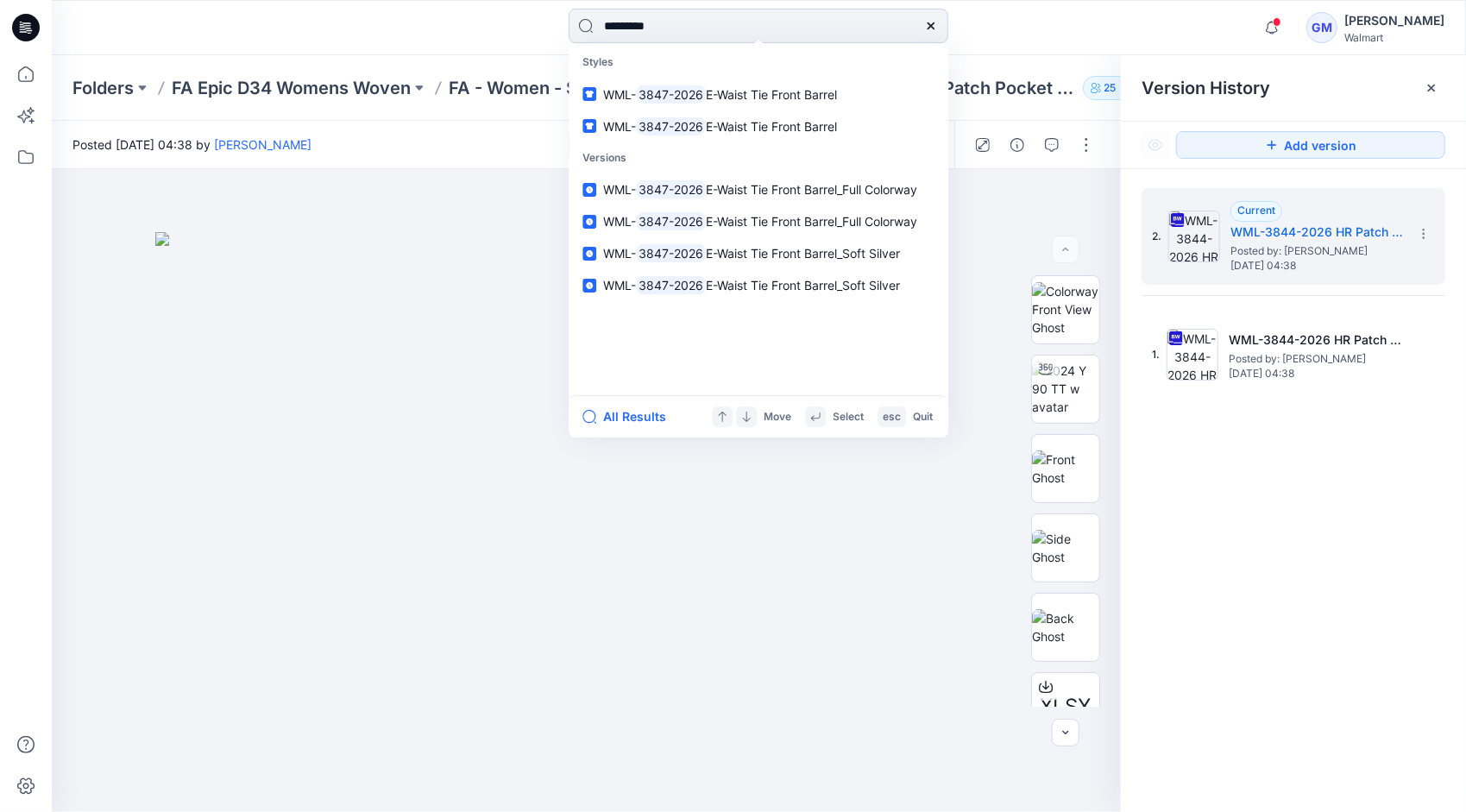
type input "*********"
click at [621, 415] on button "All Results" at bounding box center [630, 416] width 95 height 21
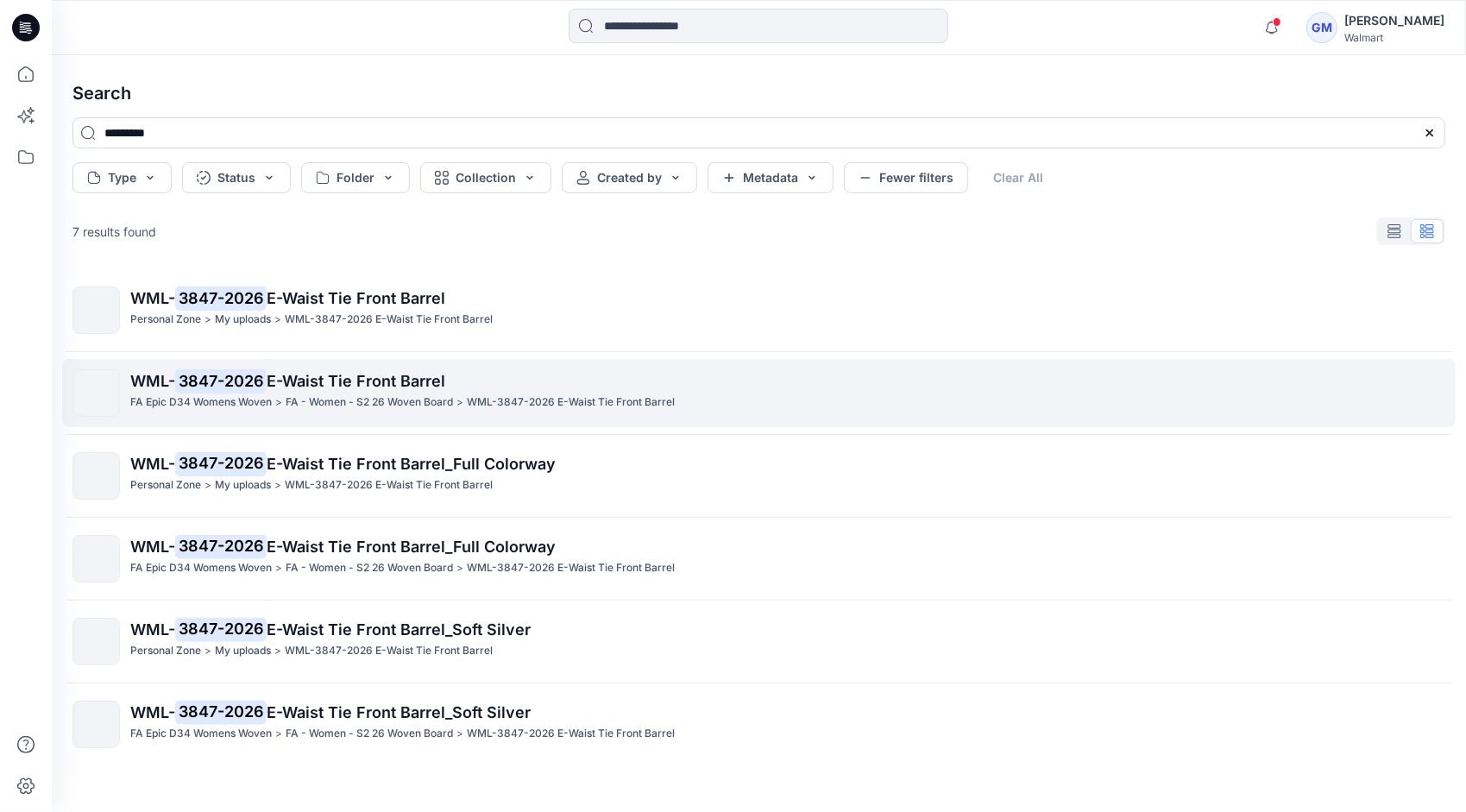
click at [325, 379] on span "E-Waist Tie Front Barrel" at bounding box center [355, 380] width 179 height 18
